Goal: Task Accomplishment & Management: Use online tool/utility

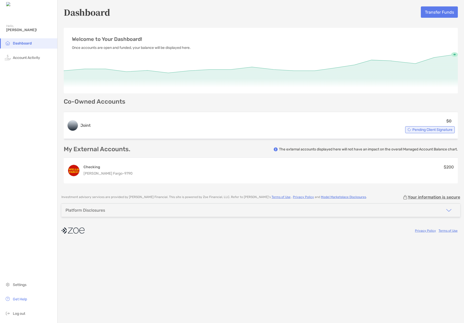
click at [436, 15] on button "Transfer Funds" at bounding box center [439, 11] width 37 height 11
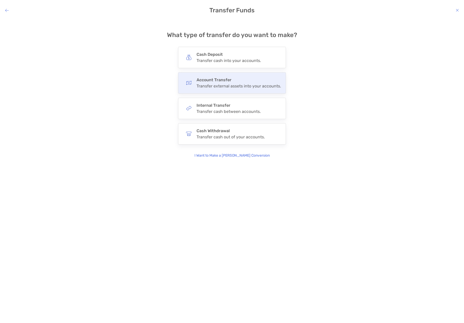
click at [254, 81] on h4 "Account Transfer" at bounding box center [238, 79] width 84 height 5
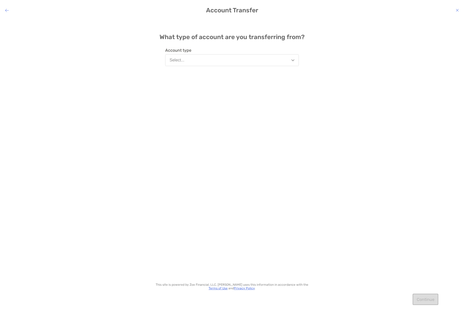
click at [294, 60] on img "modal" at bounding box center [292, 60] width 3 height 2
click at [289, 102] on button "External" at bounding box center [231, 99] width 133 height 13
click at [428, 298] on button "Continue" at bounding box center [425, 298] width 26 height 11
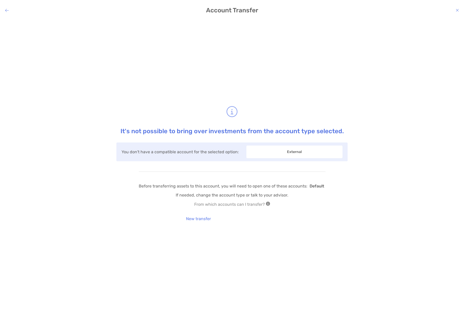
click at [307, 148] on span "External" at bounding box center [294, 151] width 96 height 13
click at [203, 219] on button "New transfer" at bounding box center [198, 218] width 33 height 11
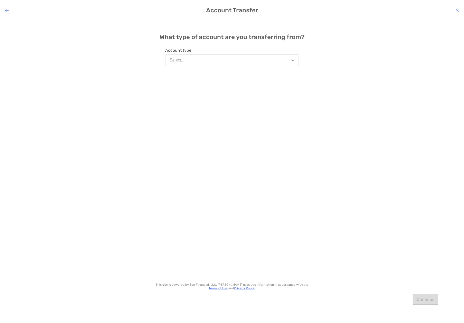
click at [292, 60] on img "modal" at bounding box center [292, 60] width 3 height 2
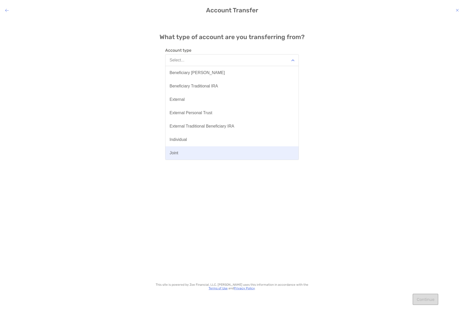
click at [286, 153] on button "Joint" at bounding box center [231, 152] width 133 height 13
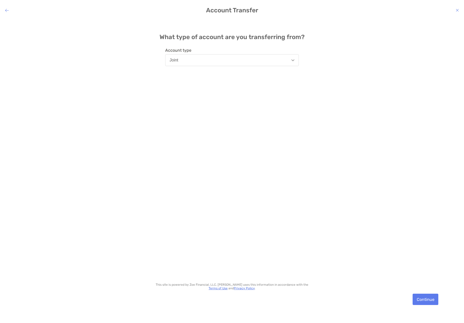
click at [430, 299] on button "Continue" at bounding box center [425, 298] width 26 height 11
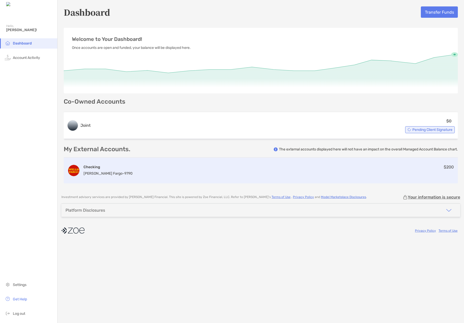
click at [386, 174] on div "Checking [PERSON_NAME] Fargo - 9790 $200" at bounding box center [261, 170] width 394 height 26
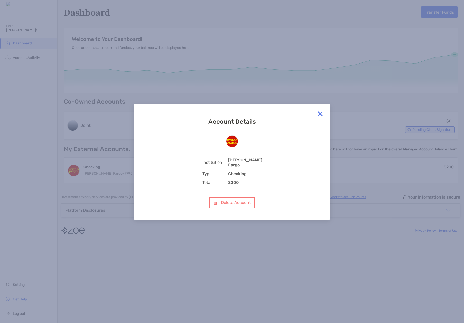
click at [319, 114] on img at bounding box center [320, 114] width 10 height 10
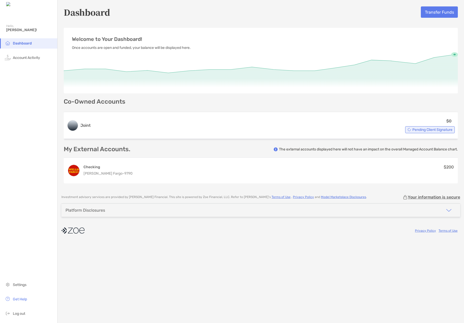
click at [395, 15] on div "Dashboard Transfer Funds" at bounding box center [261, 12] width 394 height 12
click at [442, 10] on button "Transfer Funds" at bounding box center [439, 11] width 37 height 11
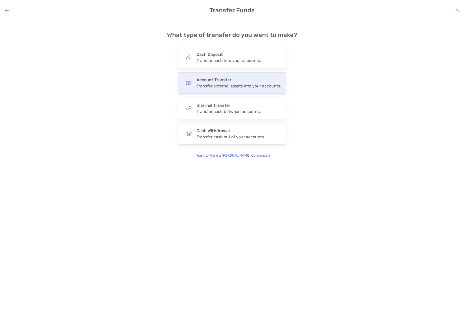
click at [260, 83] on div "Account Transfer Transfer external assets into your accounts." at bounding box center [238, 82] width 84 height 11
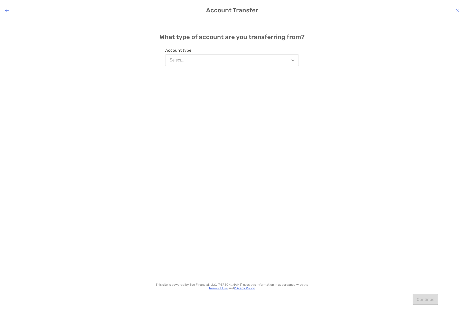
click at [294, 61] on img "modal" at bounding box center [292, 60] width 3 height 2
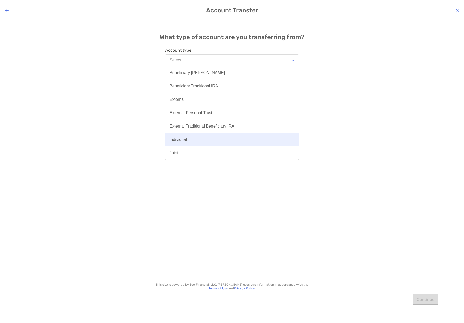
click at [283, 137] on button "Individual" at bounding box center [231, 139] width 133 height 13
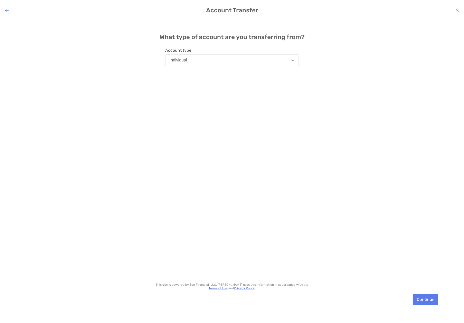
click at [427, 297] on button "Continue" at bounding box center [425, 298] width 26 height 11
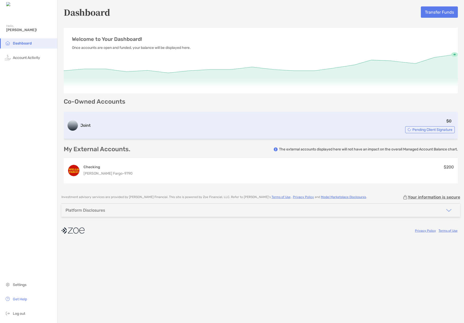
click at [428, 130] on span "Pending Client Signature" at bounding box center [432, 129] width 40 height 3
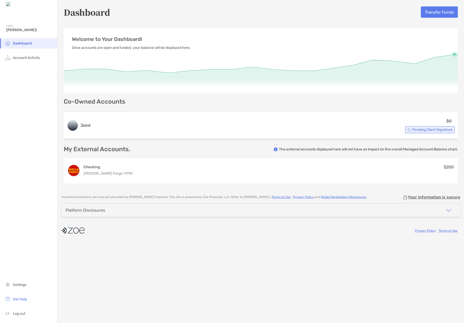
click at [439, 13] on button "Transfer Funds" at bounding box center [439, 11] width 37 height 11
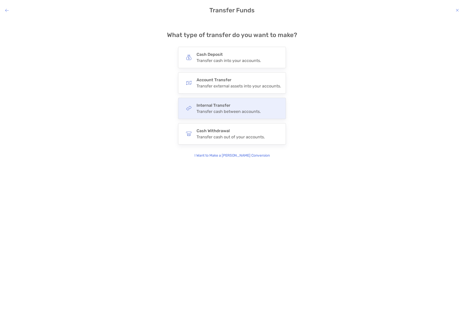
click at [258, 106] on h4 "Internal Transfer" at bounding box center [228, 105] width 64 height 5
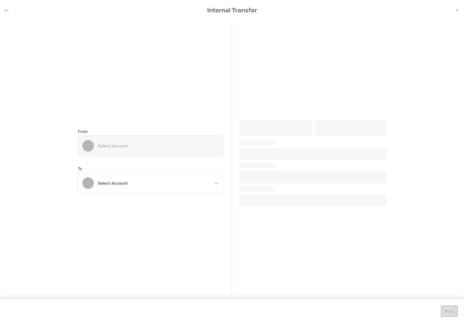
click at [195, 111] on div "From Select account To Select account Joint Account creation in progress" at bounding box center [155, 161] width 154 height 276
click at [209, 142] on div "Select account" at bounding box center [150, 146] width 144 height 20
click at [208, 137] on div "Select account" at bounding box center [150, 146] width 144 height 20
click at [196, 107] on div "From Select account To Select account Joint Account creation in progress" at bounding box center [155, 161] width 154 height 276
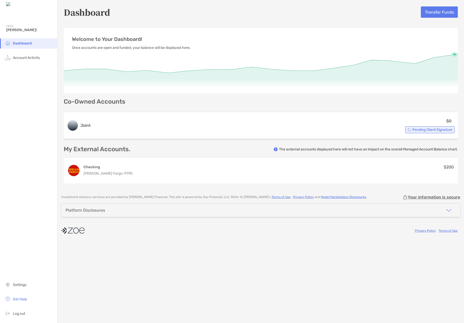
click at [434, 12] on button "Transfer Funds" at bounding box center [439, 11] width 37 height 11
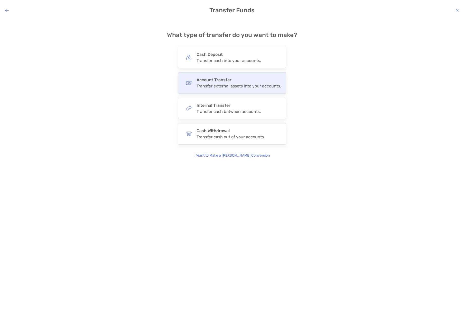
click at [248, 83] on div "Account Transfer Transfer external assets into your accounts." at bounding box center [238, 82] width 84 height 11
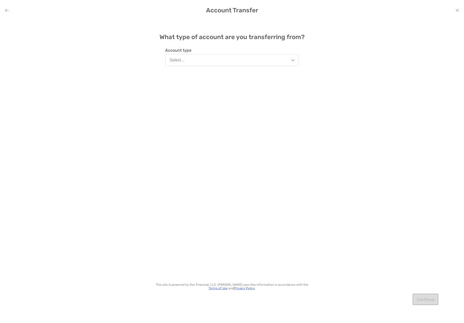
click at [294, 59] on img "modal" at bounding box center [292, 60] width 3 height 2
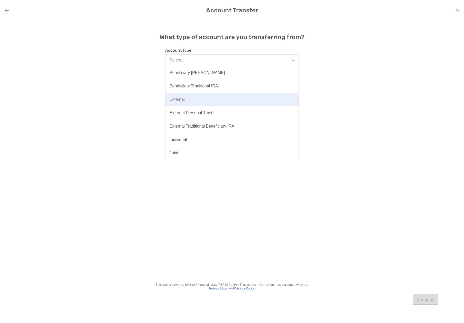
click at [287, 102] on button "External" at bounding box center [231, 99] width 133 height 13
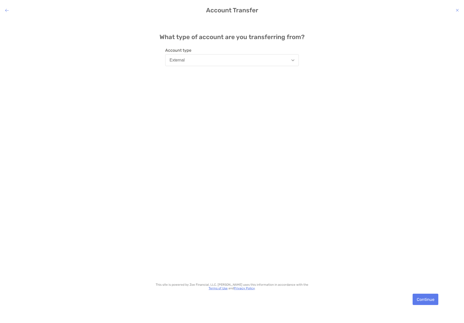
click at [428, 301] on button "Continue" at bounding box center [425, 298] width 26 height 11
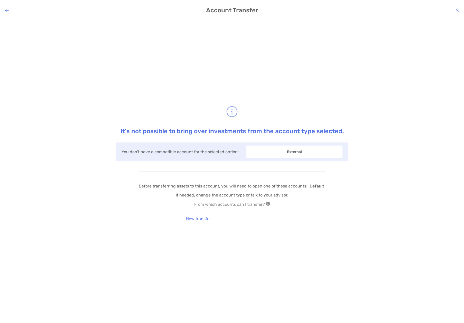
click at [298, 154] on span "External" at bounding box center [294, 151] width 96 height 13
click at [197, 218] on button "New transfer" at bounding box center [198, 218] width 33 height 11
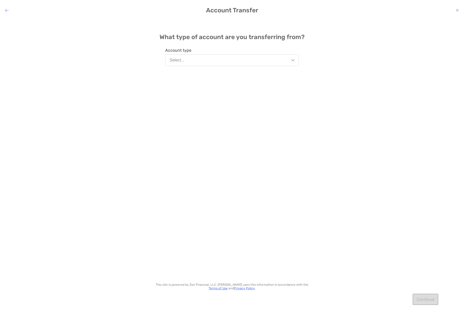
click at [293, 60] on img "modal" at bounding box center [292, 60] width 3 height 2
click at [360, 83] on div "What type of account are you transferring from? Account type Select... This sit…" at bounding box center [232, 167] width 464 height 296
drag, startPoint x: 6, startPoint y: 10, endPoint x: 20, endPoint y: 19, distance: 17.5
click at [6, 10] on icon "modal" at bounding box center [7, 10] width 4 height 4
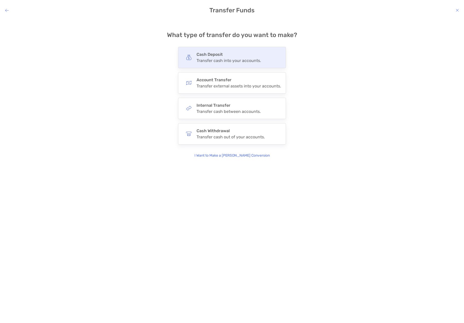
click at [214, 63] on div "Cash Deposit Transfer cash into your accounts." at bounding box center [232, 57] width 108 height 21
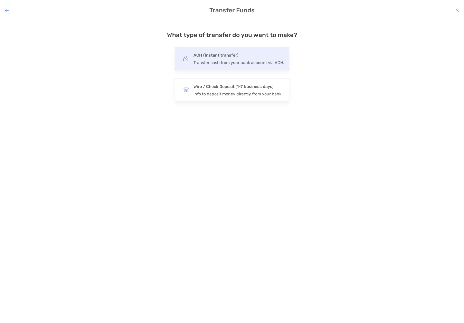
click at [190, 56] on div "modal" at bounding box center [186, 58] width 12 height 12
click at [0, 0] on input "***" at bounding box center [0, 0] width 0 height 0
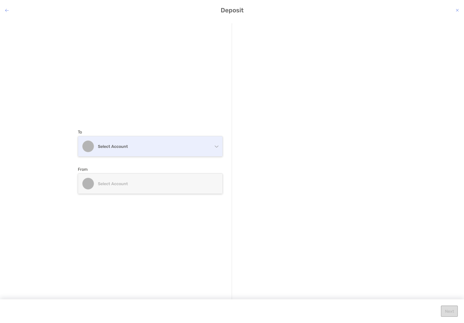
click at [217, 148] on div "Select account" at bounding box center [150, 146] width 144 height 20
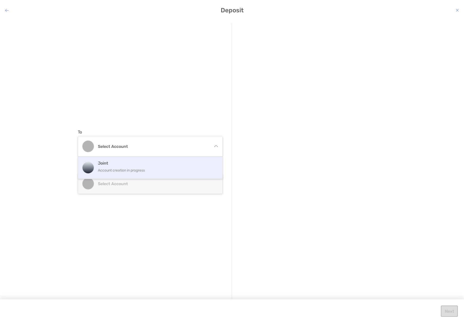
click at [215, 162] on div "Joint Account creation in progress" at bounding box center [150, 167] width 144 height 22
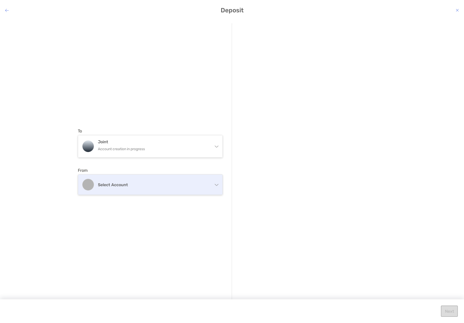
click at [211, 184] on div "Select account" at bounding box center [150, 184] width 144 height 20
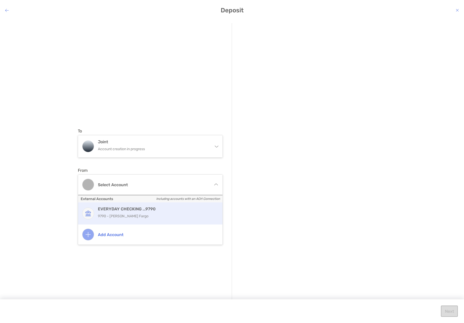
click at [208, 206] on h4 "EVERYDAY CHECKING ...9790" at bounding box center [156, 208] width 116 height 5
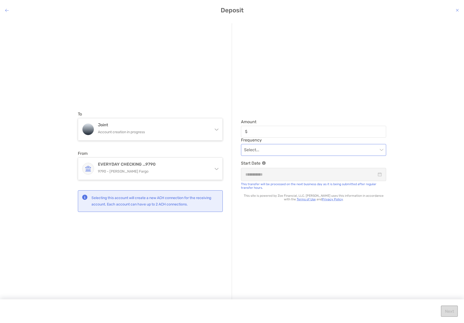
click at [381, 148] on span "modal" at bounding box center [313, 149] width 139 height 11
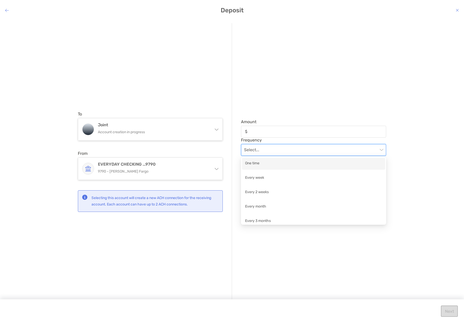
click at [377, 159] on div "One time" at bounding box center [313, 164] width 143 height 12
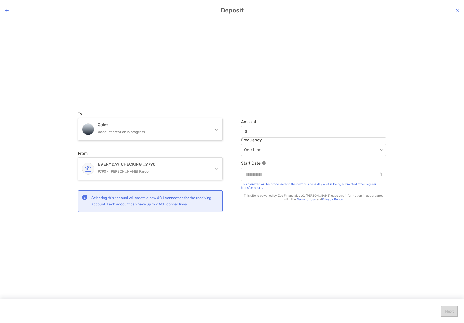
click at [402, 178] on div "To Joint Account creation in progress Joint Account creation in progress From E…" at bounding box center [232, 167] width 464 height 296
click at [378, 172] on div "modal" at bounding box center [313, 174] width 136 height 6
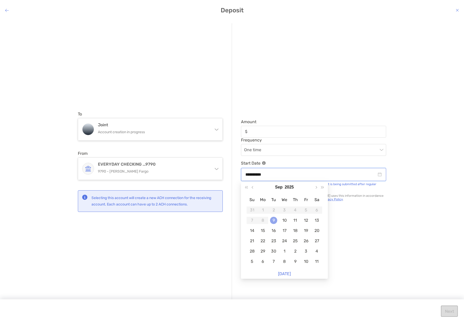
type input "**********"
click at [272, 218] on div "9" at bounding box center [273, 220] width 7 height 7
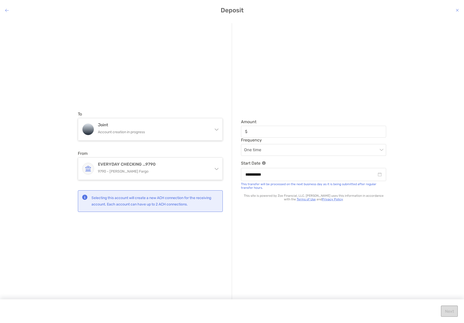
click at [347, 98] on div "**********" at bounding box center [309, 161] width 154 height 277
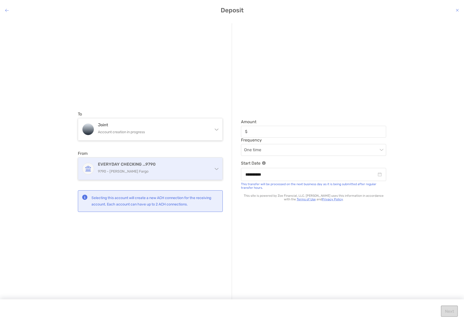
click at [214, 167] on div "EVERYDAY CHECKING ...9790 9790 - [PERSON_NAME] Fargo" at bounding box center [150, 168] width 144 height 22
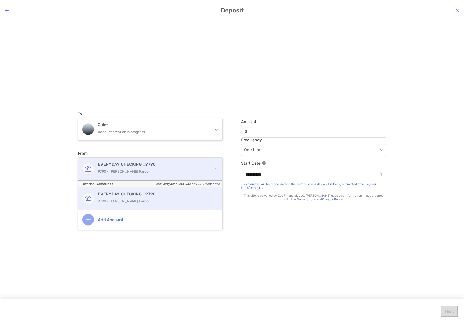
click at [214, 167] on div "EVERYDAY CHECKING ...9790 9790 - [PERSON_NAME] Fargo" at bounding box center [150, 168] width 144 height 22
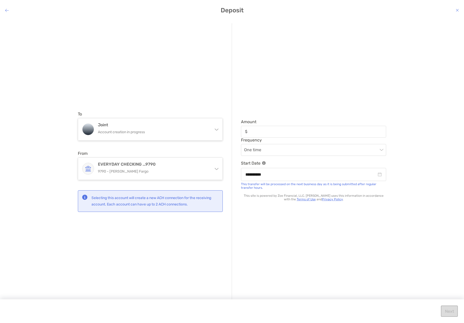
click at [309, 225] on div "**********" at bounding box center [309, 161] width 154 height 277
click at [257, 133] on input "Amount" at bounding box center [318, 131] width 136 height 4
click at [253, 69] on div "**********" at bounding box center [309, 161] width 154 height 277
